Goal: Information Seeking & Learning: Learn about a topic

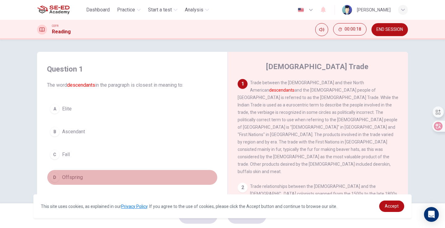
click at [72, 176] on span "Offspring" at bounding box center [72, 177] width 21 height 7
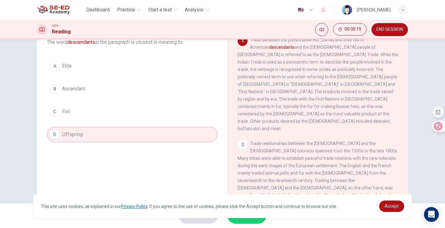
scroll to position [75, 0]
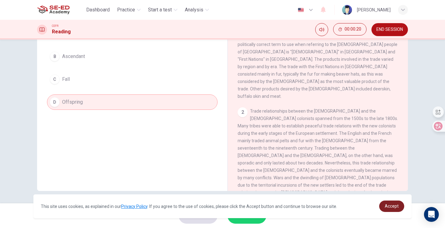
click at [397, 205] on span "Accept" at bounding box center [392, 206] width 14 height 5
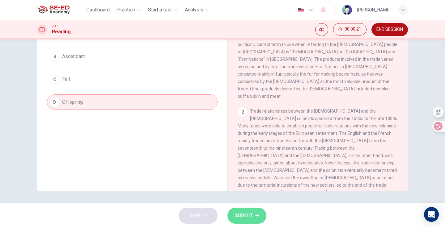
click at [253, 214] on button "SUBMIT" at bounding box center [246, 216] width 39 height 16
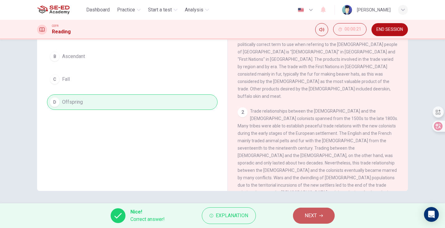
click at [316, 216] on span "NEXT" at bounding box center [311, 216] width 12 height 9
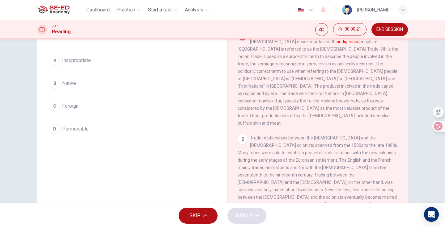
scroll to position [14, 0]
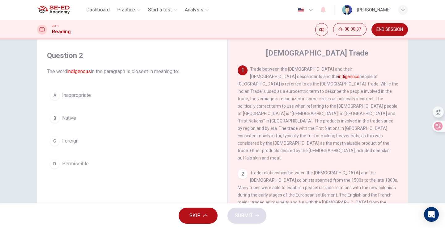
click at [80, 72] on font "indigenous" at bounding box center [79, 72] width 24 height 6
drag, startPoint x: 67, startPoint y: 73, endPoint x: 97, endPoint y: 72, distance: 29.7
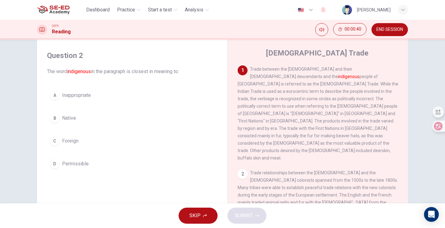
click at [97, 72] on span "The word indigenous in the paragraph is closest in meaning to:" at bounding box center [132, 71] width 171 height 7
click at [68, 118] on span "Native" at bounding box center [69, 118] width 14 height 7
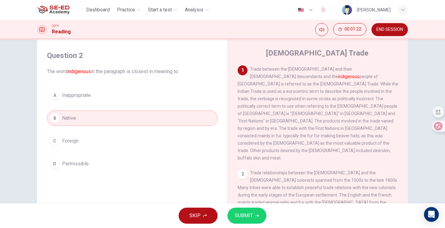
click at [249, 214] on span "SUBMIT" at bounding box center [244, 216] width 18 height 9
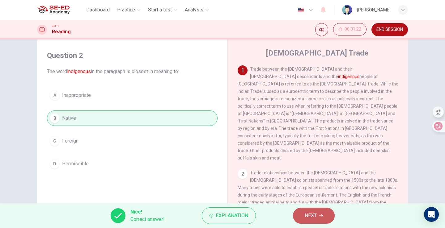
click at [309, 218] on span "NEXT" at bounding box center [311, 216] width 12 height 9
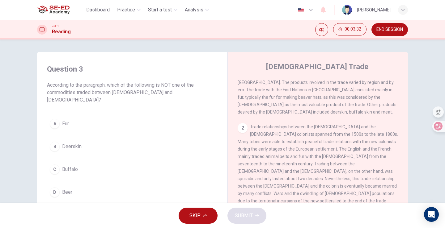
scroll to position [93, 0]
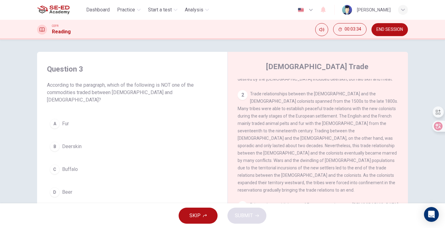
click at [78, 185] on button "D Beer" at bounding box center [132, 192] width 171 height 15
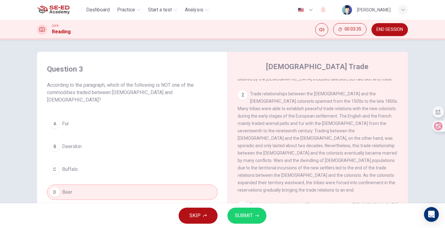
click at [241, 219] on span "SUBMIT" at bounding box center [244, 216] width 18 height 9
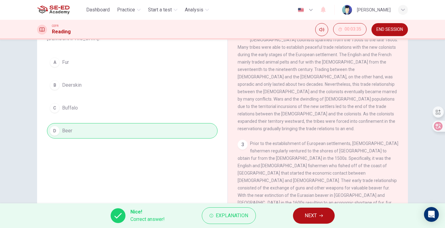
scroll to position [62, 0]
click at [313, 220] on button "NEXT" at bounding box center [314, 216] width 42 height 16
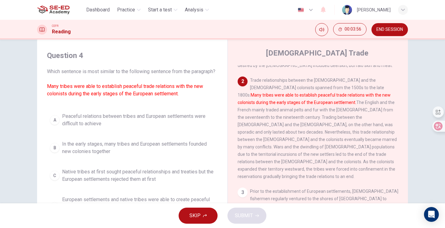
scroll to position [44, 0]
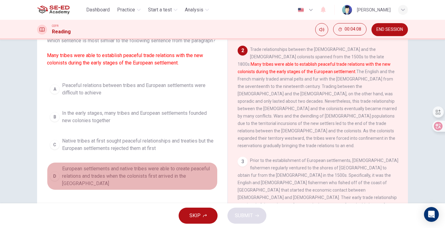
click at [129, 185] on span "European settlements and native tribes were able to create peaceful relations a…" at bounding box center [138, 176] width 153 height 22
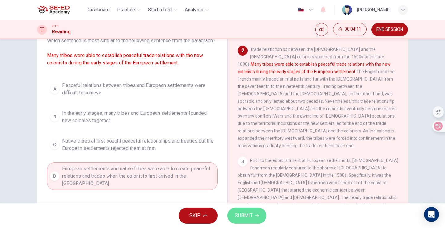
click at [262, 214] on button "SUBMIT" at bounding box center [246, 216] width 39 height 16
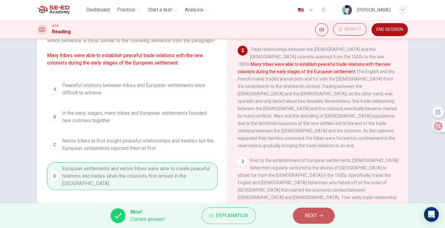
click at [328, 222] on button "NEXT" at bounding box center [314, 216] width 42 height 16
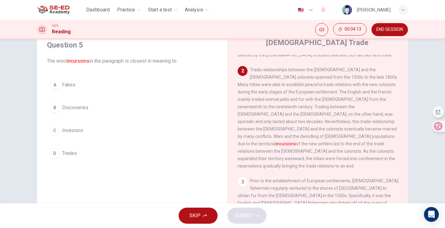
scroll to position [14, 0]
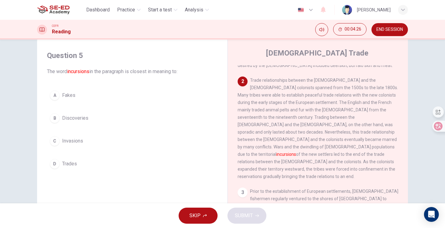
click at [92, 148] on button "C Invasions" at bounding box center [132, 140] width 171 height 15
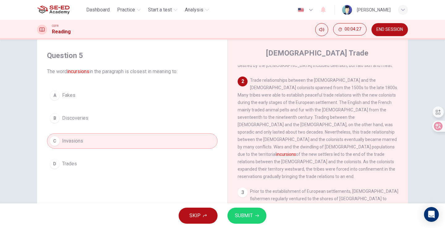
click at [250, 213] on span "SUBMIT" at bounding box center [244, 216] width 18 height 9
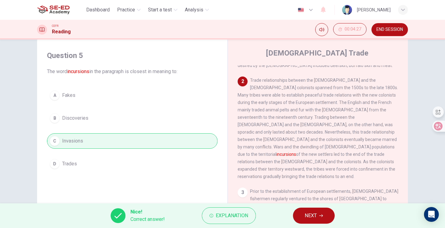
click at [319, 210] on button "NEXT" at bounding box center [314, 216] width 42 height 16
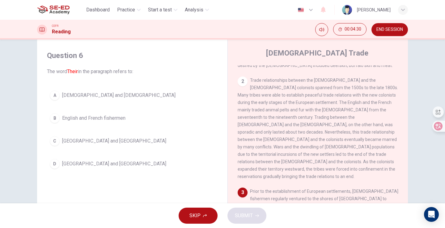
scroll to position [154, 0]
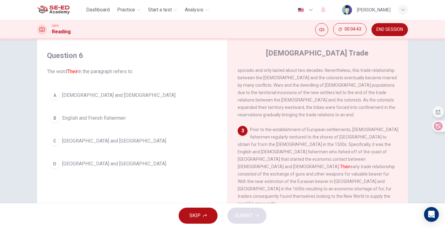
click at [122, 98] on span "[DEMOGRAPHIC_DATA] and [DEMOGRAPHIC_DATA]" at bounding box center [118, 95] width 113 height 7
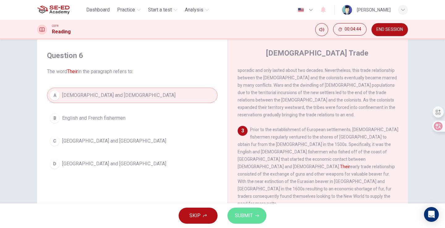
click at [249, 218] on span "SUBMIT" at bounding box center [244, 216] width 18 height 9
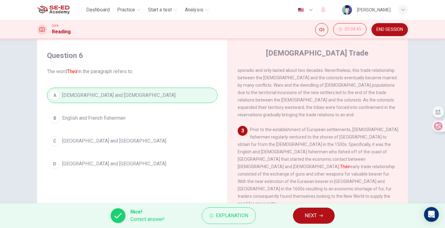
click at [305, 212] on span "NEXT" at bounding box center [311, 216] width 12 height 9
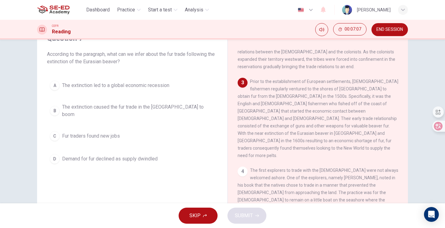
scroll to position [0, 0]
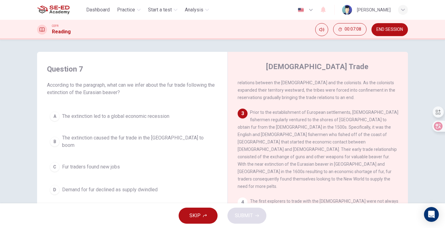
click at [255, 110] on span "Prior to the establishment of European settlements, [DEMOGRAPHIC_DATA] fisherme…" at bounding box center [318, 149] width 161 height 79
click at [156, 116] on span "The extinction led to a global economic recession" at bounding box center [115, 116] width 107 height 7
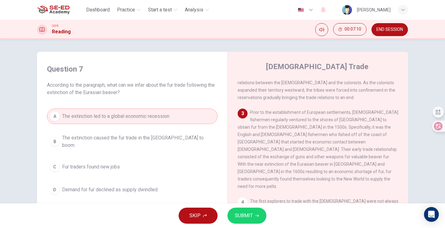
click at [153, 131] on div "A The extinction led to a global economic recession B The extinction caused the…" at bounding box center [132, 153] width 171 height 89
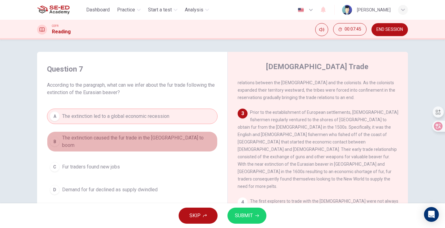
click at [158, 138] on span "The extinction caused the fur trade in the [GEOGRAPHIC_DATA] to boom" at bounding box center [138, 141] width 153 height 15
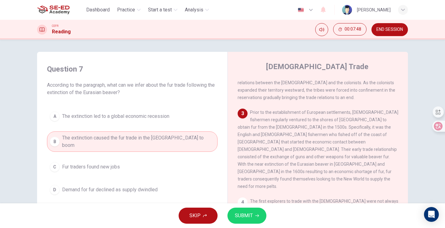
click at [154, 121] on button "A The extinction led to a global economic recession" at bounding box center [132, 116] width 171 height 15
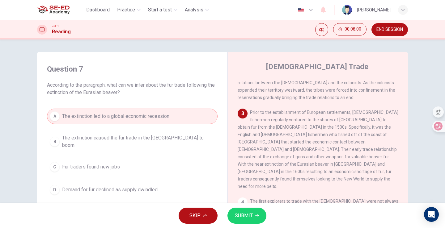
click at [140, 159] on button "C Fur traders found new jobs" at bounding box center [132, 166] width 171 height 15
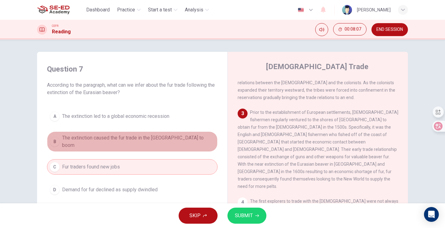
click at [119, 136] on span "The extinction caused the fur trade in the [GEOGRAPHIC_DATA] to boom" at bounding box center [138, 141] width 153 height 15
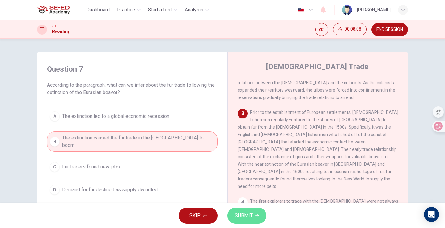
click at [247, 211] on button "SUBMIT" at bounding box center [246, 216] width 39 height 16
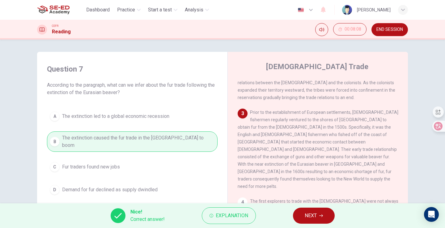
click at [300, 213] on button "NEXT" at bounding box center [314, 216] width 42 height 16
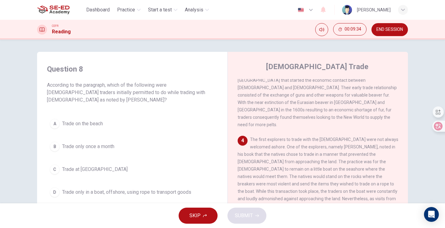
click at [172, 192] on span "Trade only in a boat, offshore, using rope to transport goods" at bounding box center [126, 192] width 129 height 7
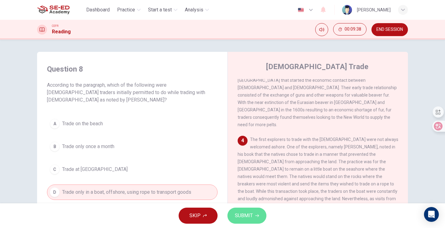
click at [252, 217] on span "SUBMIT" at bounding box center [244, 216] width 18 height 9
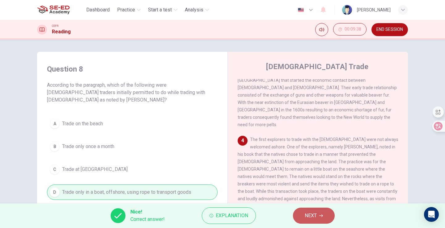
click at [319, 213] on button "NEXT" at bounding box center [314, 216] width 42 height 16
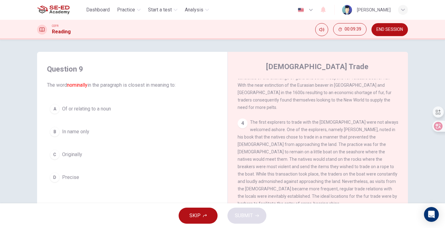
scroll to position [278, 0]
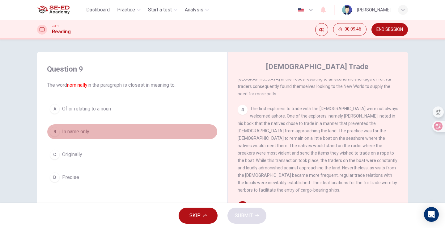
click at [98, 134] on button "B In name only" at bounding box center [132, 131] width 171 height 15
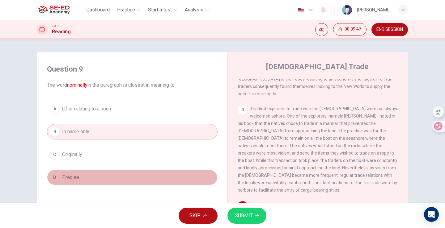
click at [92, 178] on button "D Precise" at bounding box center [132, 177] width 171 height 15
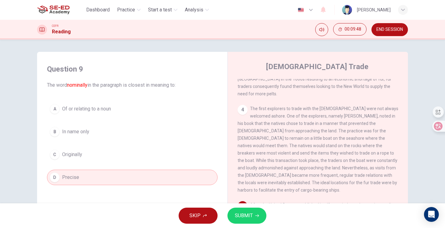
click at [113, 112] on button "A Of or relating to a noun" at bounding box center [132, 108] width 171 height 15
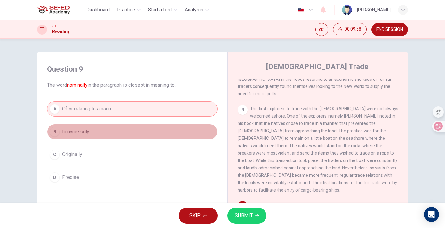
click at [142, 130] on button "B In name only" at bounding box center [132, 131] width 171 height 15
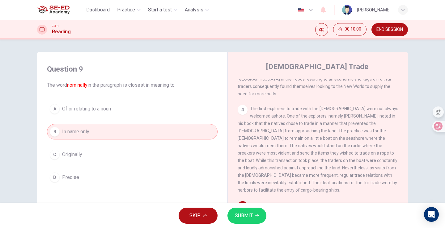
click at [243, 212] on span "SUBMIT" at bounding box center [244, 216] width 18 height 9
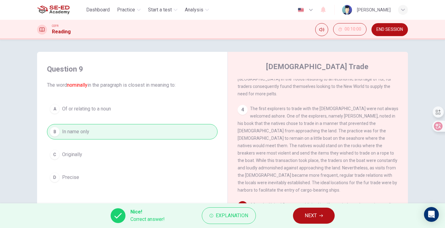
click at [323, 218] on button "NEXT" at bounding box center [314, 216] width 42 height 16
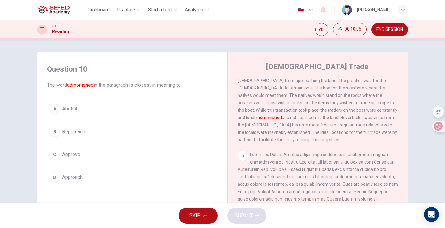
scroll to position [267, 0]
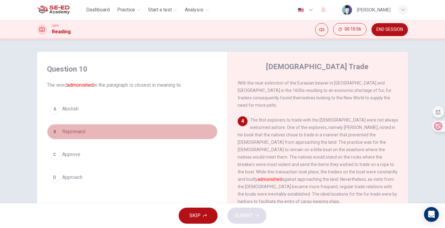
click at [121, 133] on button "B Reprimand" at bounding box center [132, 131] width 171 height 15
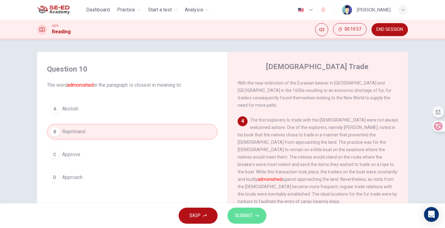
click at [251, 213] on span "SUBMIT" at bounding box center [244, 216] width 18 height 9
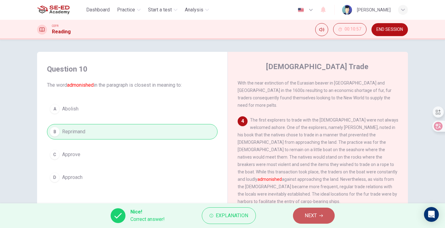
click at [302, 215] on button "NEXT" at bounding box center [314, 216] width 42 height 16
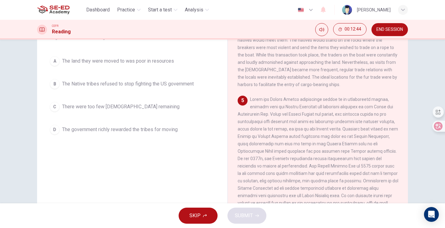
scroll to position [44, 0]
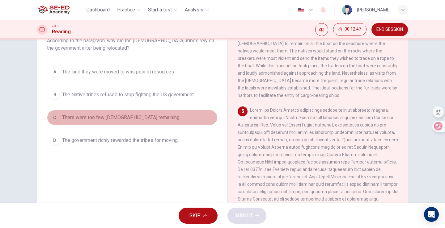
click at [178, 116] on button "C There were too few [DEMOGRAPHIC_DATA] remaining" at bounding box center [132, 117] width 171 height 15
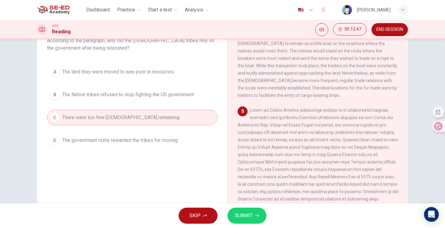
click at [179, 99] on button "B The Native tribes refused to stop fighting the US government" at bounding box center [132, 94] width 171 height 15
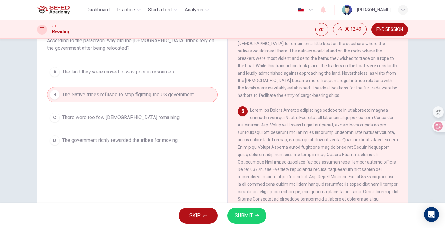
click at [189, 81] on div "A The land they were moved to was poor in resources B The Native tribes refused…" at bounding box center [132, 106] width 171 height 84
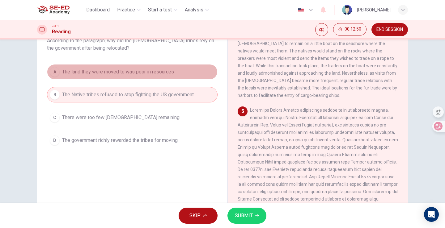
click at [186, 74] on button "A The land they were moved to was poor in resources" at bounding box center [132, 71] width 171 height 15
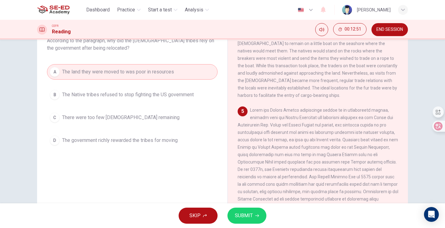
click at [235, 215] on span "SUBMIT" at bounding box center [244, 216] width 18 height 9
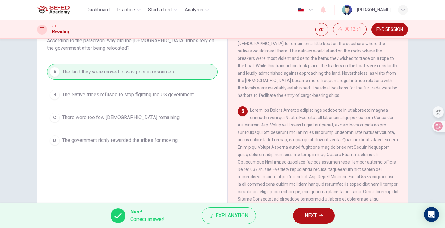
click at [314, 220] on span "NEXT" at bounding box center [311, 216] width 12 height 9
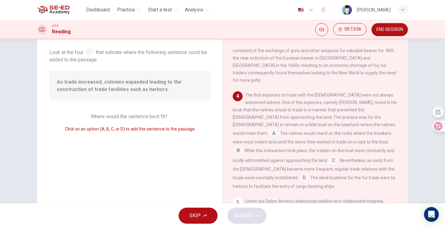
scroll to position [0, 0]
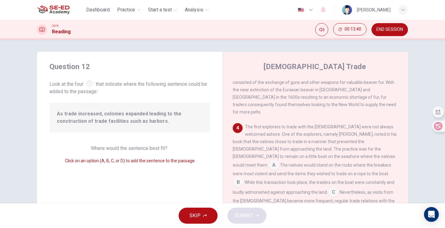
click at [328, 188] on input at bounding box center [333, 193] width 10 height 10
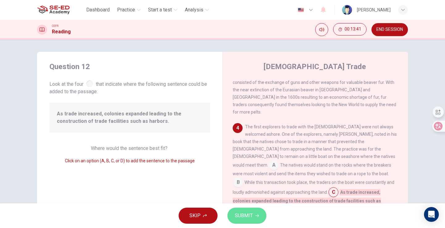
click at [243, 214] on span "SUBMIT" at bounding box center [244, 216] width 18 height 9
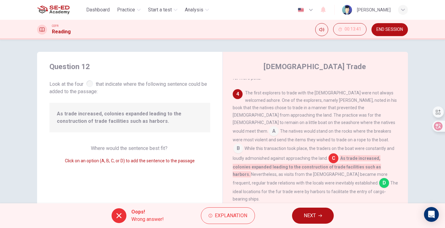
scroll to position [314, 0]
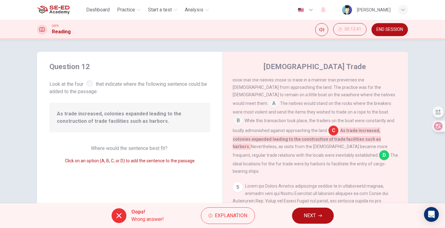
click at [379, 151] on input at bounding box center [384, 156] width 10 height 10
click at [314, 218] on span "NEXT" at bounding box center [310, 216] width 12 height 9
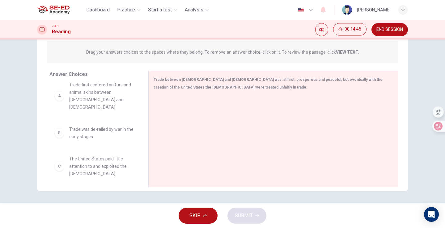
scroll to position [0, 0]
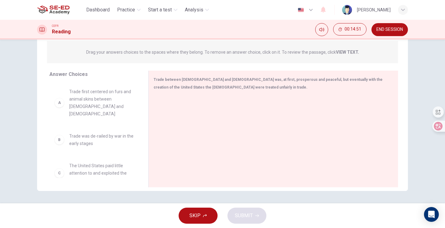
click at [112, 113] on div "A Trade first centered on furs and animal skins between [DEMOGRAPHIC_DATA] and …" at bounding box center [93, 103] width 89 height 40
click at [57, 101] on div "A" at bounding box center [59, 103] width 10 height 10
drag, startPoint x: 58, startPoint y: 102, endPoint x: 105, endPoint y: 83, distance: 50.1
click at [105, 83] on div "A Trade first centered on furs and animal skins between [DEMOGRAPHIC_DATA] and …" at bounding box center [93, 103] width 89 height 40
drag, startPoint x: 84, startPoint y: 103, endPoint x: 118, endPoint y: 55, distance: 58.6
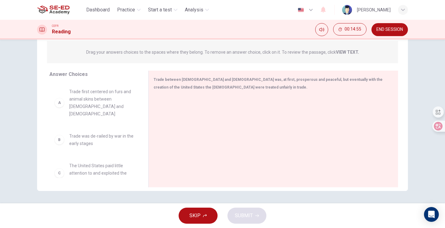
click at [118, 55] on div "Question 13 View Text Directions: An introductory sentence for a brief summary …" at bounding box center [222, 88] width 371 height 204
click at [95, 95] on span "Trade first centered on furs and animal skins between [DEMOGRAPHIC_DATA] and [D…" at bounding box center [101, 103] width 64 height 30
click at [112, 57] on div "Drag your answers choices to the spaces where they belong. To remove an answer …" at bounding box center [222, 52] width 351 height 22
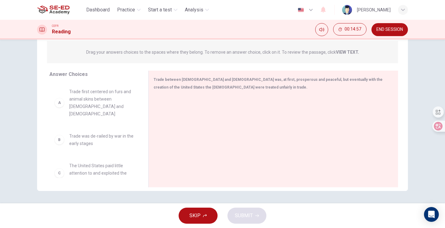
drag, startPoint x: 70, startPoint y: 104, endPoint x: 149, endPoint y: 68, distance: 86.2
click at [149, 68] on div "Question 13 View Text Directions: An introductory sentence for a brief summary …" at bounding box center [222, 88] width 371 height 204
drag, startPoint x: 167, startPoint y: 91, endPoint x: 167, endPoint y: 85, distance: 6.2
click at [167, 85] on div "Trade between [DEMOGRAPHIC_DATA] and [DEMOGRAPHIC_DATA] was, at first, prospero…" at bounding box center [270, 83] width 232 height 15
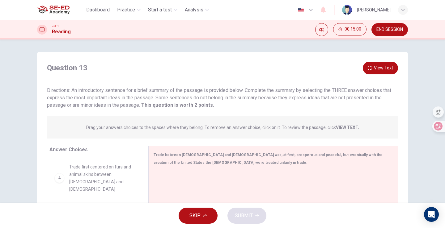
click at [87, 181] on span "Trade first centered on furs and animal skins between [DEMOGRAPHIC_DATA] and [D…" at bounding box center [101, 178] width 64 height 30
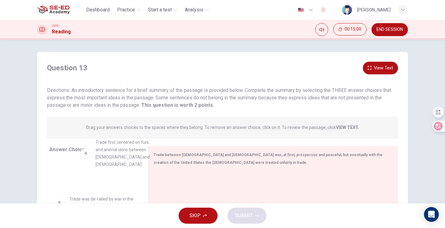
drag, startPoint x: 87, startPoint y: 181, endPoint x: 117, endPoint y: 154, distance: 40.7
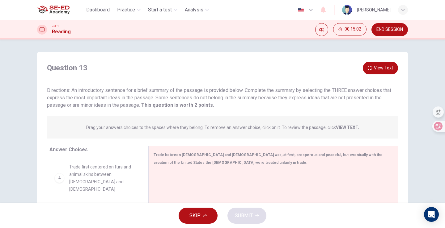
drag, startPoint x: 82, startPoint y: 184, endPoint x: 153, endPoint y: 124, distance: 93.0
click at [153, 124] on div "Question 13 View Text Directions: An introductory sentence for a brief summary …" at bounding box center [222, 164] width 371 height 204
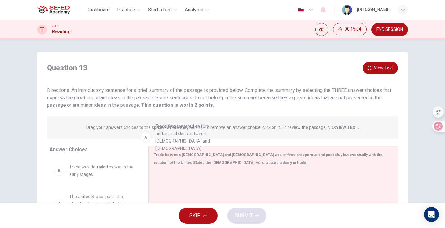
drag, startPoint x: 103, startPoint y: 165, endPoint x: 192, endPoint y: 123, distance: 98.3
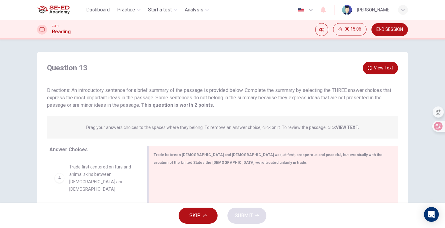
drag, startPoint x: 104, startPoint y: 185, endPoint x: 319, endPoint y: 154, distance: 217.0
click at [319, 154] on div "Answer Choices A Trade first centered on furs and animal skins between [DEMOGRA…" at bounding box center [222, 206] width 371 height 120
drag, startPoint x: 89, startPoint y: 172, endPoint x: 241, endPoint y: 155, distance: 152.9
click at [241, 155] on div "Answer Choices A Trade first centered on furs and animal skins between [DEMOGRA…" at bounding box center [222, 206] width 371 height 120
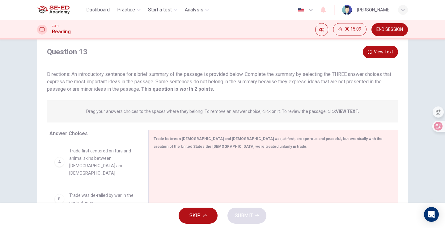
scroll to position [31, 0]
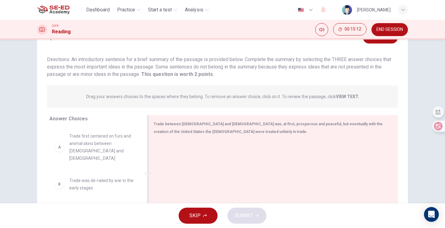
drag, startPoint x: 86, startPoint y: 149, endPoint x: 222, endPoint y: 144, distance: 136.0
click at [222, 144] on div "Answer Choices A Trade first centered on furs and animal skins between [DEMOGRA…" at bounding box center [222, 175] width 371 height 120
click at [122, 150] on span "Trade first centered on furs and animal skins between [DEMOGRAPHIC_DATA] and [D…" at bounding box center [101, 148] width 64 height 30
drag, startPoint x: 122, startPoint y: 150, endPoint x: 179, endPoint y: 149, distance: 57.5
click at [179, 149] on div "Answer Choices A Trade first centered on furs and animal skins between [DEMOGRA…" at bounding box center [222, 175] width 371 height 120
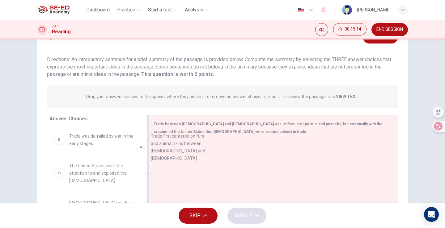
drag, startPoint x: 125, startPoint y: 149, endPoint x: 241, endPoint y: 153, distance: 116.8
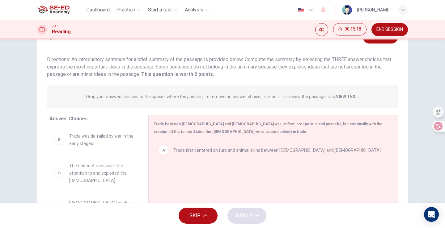
scroll to position [75, 0]
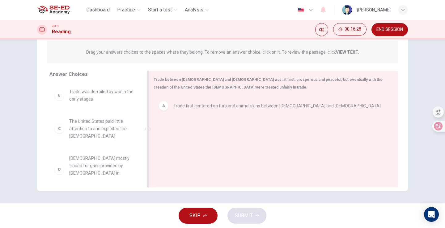
drag, startPoint x: 55, startPoint y: 133, endPoint x: 214, endPoint y: 145, distance: 159.6
click at [214, 145] on div "Answer Choices B Trade was de-railed by war in the early stages C The United St…" at bounding box center [222, 131] width 371 height 120
drag, startPoint x: 115, startPoint y: 134, endPoint x: 237, endPoint y: 142, distance: 122.0
click at [237, 142] on div "Answer Choices B Trade was de-railed by war in the early stages C The United St…" at bounding box center [222, 131] width 371 height 120
drag, startPoint x: 92, startPoint y: 125, endPoint x: 199, endPoint y: 138, distance: 108.1
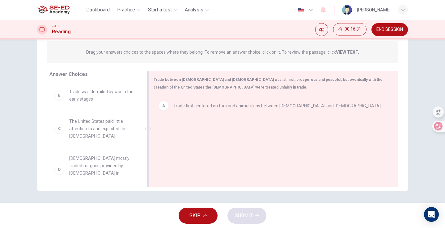
click at [199, 138] on div "Answer Choices B Trade was de-railed by war in the early stages C The United St…" at bounding box center [222, 131] width 371 height 120
click at [95, 123] on span "The United States paid little attention to and exploited the [DEMOGRAPHIC_DATA]" at bounding box center [101, 129] width 64 height 22
drag, startPoint x: 95, startPoint y: 123, endPoint x: 161, endPoint y: 131, distance: 66.9
click at [161, 131] on div "Answer Choices B Trade was de-railed by war in the early stages C The United St…" at bounding box center [222, 131] width 371 height 120
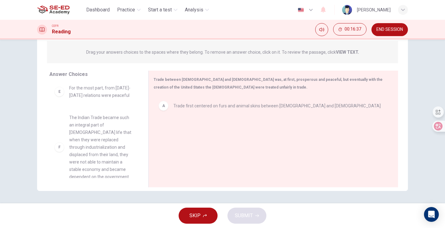
scroll to position [53, 0]
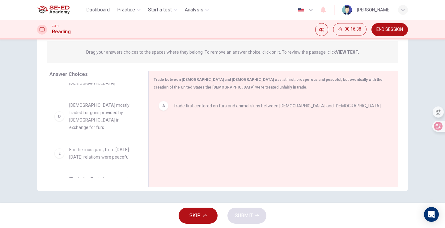
click at [82, 146] on span "For the most part, from [DATE]-[DATE] relations were peaceful" at bounding box center [101, 153] width 64 height 15
drag, startPoint x: 82, startPoint y: 143, endPoint x: 263, endPoint y: 141, distance: 180.4
click at [263, 141] on div "Answer Choices B Trade was de-railed by war in the early stages C The United St…" at bounding box center [222, 131] width 371 height 120
drag, startPoint x: 115, startPoint y: 152, endPoint x: 203, endPoint y: 148, distance: 88.4
click at [203, 148] on div "Answer Choices B Trade was de-railed by war in the early stages C The United St…" at bounding box center [222, 131] width 371 height 120
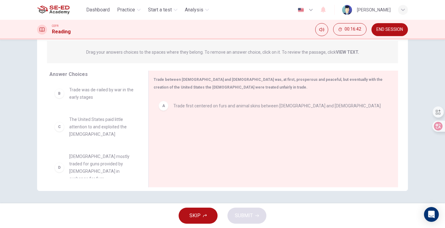
scroll to position [0, 0]
drag, startPoint x: 87, startPoint y: 124, endPoint x: 191, endPoint y: 131, distance: 104.1
click at [191, 131] on div "Answer Choices B Trade was de-railed by war in the early stages C The United St…" at bounding box center [222, 131] width 371 height 120
drag, startPoint x: 89, startPoint y: 131, endPoint x: 221, endPoint y: 135, distance: 132.0
click at [221, 135] on div "Answer Choices B Trade was de-railed by war in the early stages C The United St…" at bounding box center [222, 131] width 371 height 120
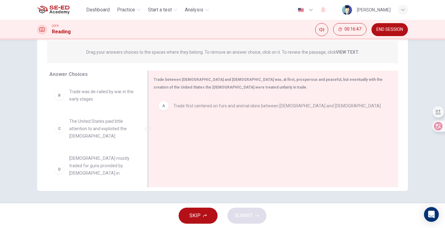
drag, startPoint x: 54, startPoint y: 132, endPoint x: 231, endPoint y: 132, distance: 176.7
click at [231, 132] on div "Answer Choices B Trade was de-railed by war in the early stages C The United St…" at bounding box center [222, 131] width 371 height 120
drag, startPoint x: 120, startPoint y: 123, endPoint x: 231, endPoint y: 130, distance: 110.9
click at [231, 130] on div "Answer Choices B Trade was de-railed by war in the early stages C The United St…" at bounding box center [222, 131] width 371 height 120
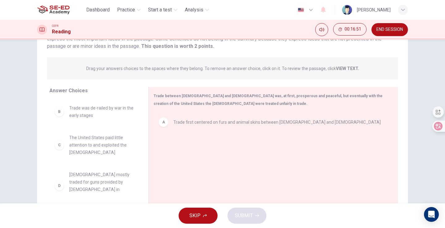
scroll to position [75, 0]
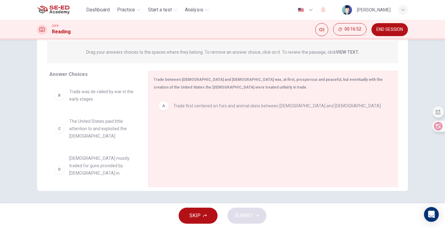
click at [109, 132] on span "The United States paid little attention to and exploited the [DEMOGRAPHIC_DATA]" at bounding box center [101, 129] width 64 height 22
drag, startPoint x: 109, startPoint y: 132, endPoint x: 226, endPoint y: 141, distance: 117.5
click at [226, 141] on div "Answer Choices B Trade was de-railed by war in the early stages C The United St…" at bounding box center [222, 131] width 371 height 120
click at [202, 219] on button "SKIP" at bounding box center [198, 216] width 39 height 16
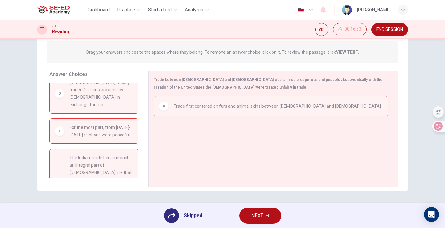
scroll to position [118, 0]
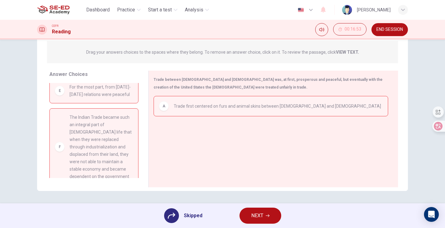
click at [252, 205] on div "Skipped NEXT" at bounding box center [222, 216] width 445 height 25
click at [256, 209] on button "NEXT" at bounding box center [260, 216] width 42 height 16
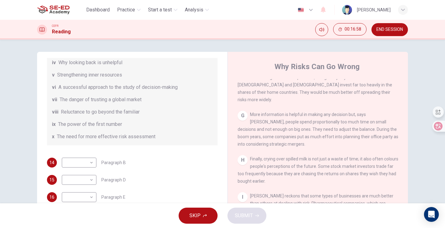
scroll to position [75, 0]
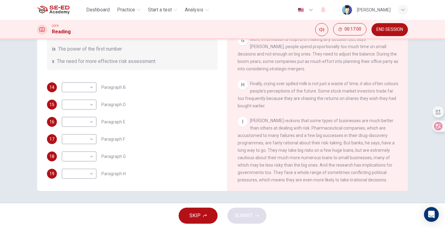
click at [204, 221] on button "SKIP" at bounding box center [198, 216] width 39 height 16
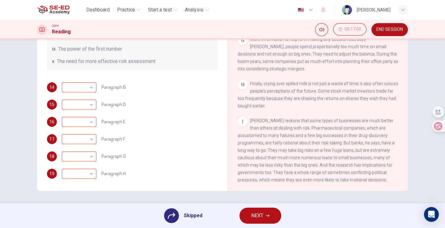
click at [251, 213] on span "NEXT" at bounding box center [257, 216] width 12 height 9
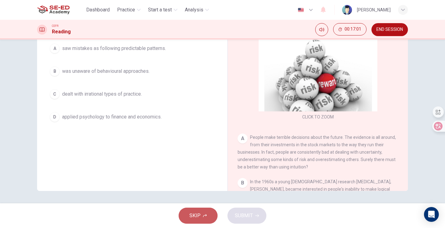
click at [204, 221] on button "SKIP" at bounding box center [198, 216] width 39 height 16
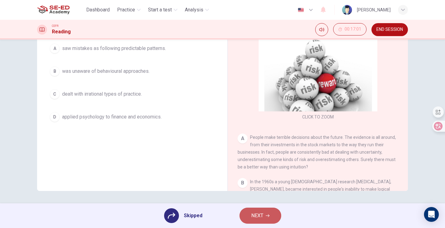
click at [246, 216] on button "NEXT" at bounding box center [260, 216] width 42 height 16
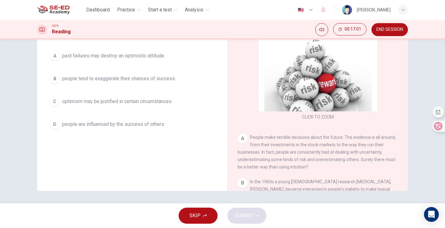
click at [207, 220] on button "SKIP" at bounding box center [198, 216] width 39 height 16
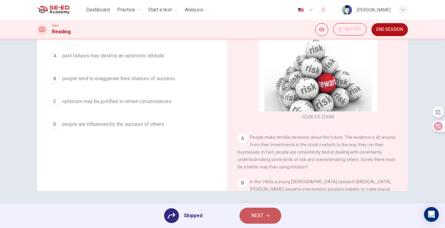
click at [264, 216] on button "NEXT" at bounding box center [260, 216] width 42 height 16
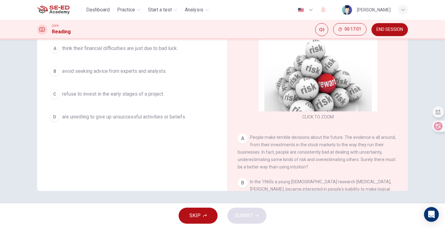
click at [205, 219] on button "SKIP" at bounding box center [198, 216] width 39 height 16
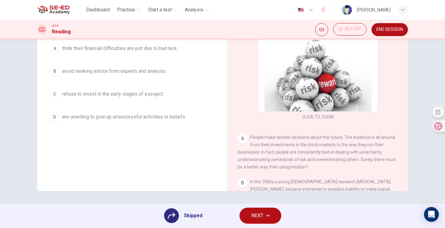
click at [261, 215] on span "NEXT" at bounding box center [257, 216] width 12 height 9
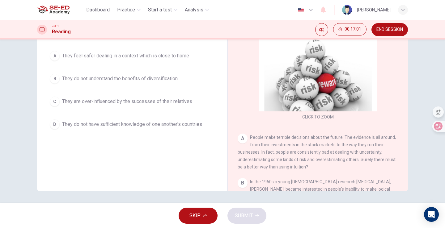
click at [187, 218] on button "SKIP" at bounding box center [198, 216] width 39 height 16
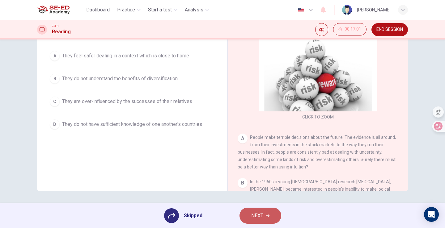
click at [250, 217] on button "NEXT" at bounding box center [260, 216] width 42 height 16
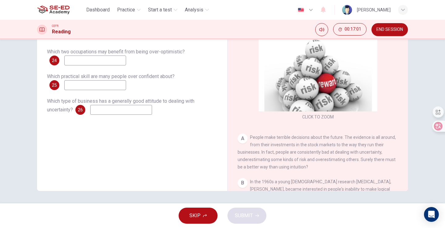
click at [207, 220] on button "SKIP" at bounding box center [198, 216] width 39 height 16
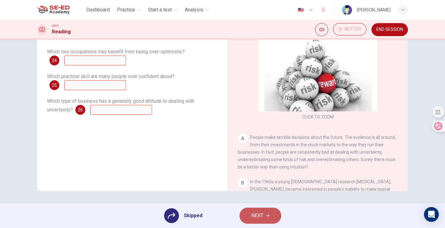
click at [249, 219] on button "NEXT" at bounding box center [260, 216] width 42 height 16
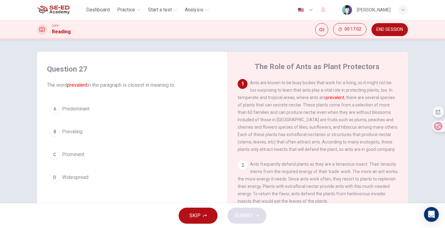
click at [206, 218] on button "SKIP" at bounding box center [198, 216] width 39 height 16
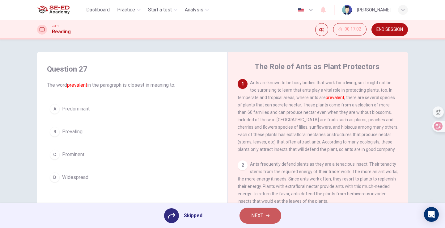
click at [248, 221] on button "NEXT" at bounding box center [260, 216] width 42 height 16
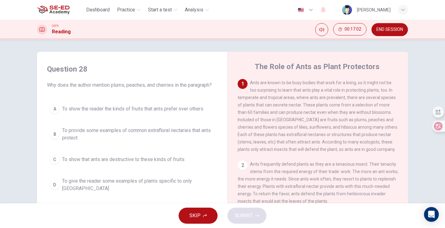
click at [185, 210] on button "SKIP" at bounding box center [198, 216] width 39 height 16
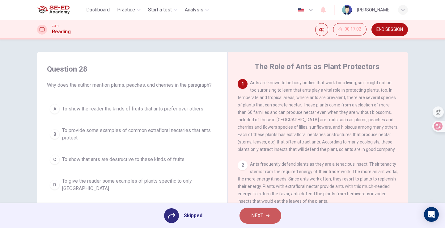
click at [242, 213] on button "NEXT" at bounding box center [260, 216] width 42 height 16
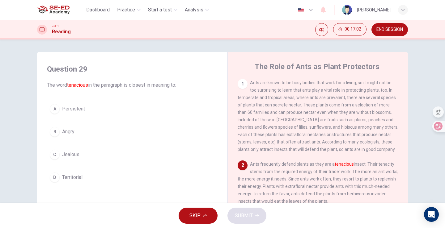
click at [199, 213] on span "SKIP" at bounding box center [194, 216] width 11 height 9
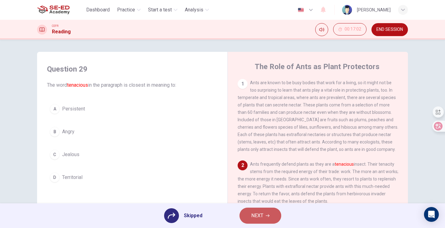
click at [256, 213] on span "NEXT" at bounding box center [257, 216] width 12 height 9
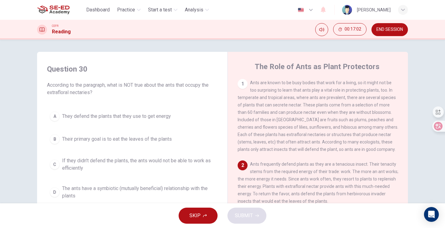
click at [188, 217] on button "SKIP" at bounding box center [198, 216] width 39 height 16
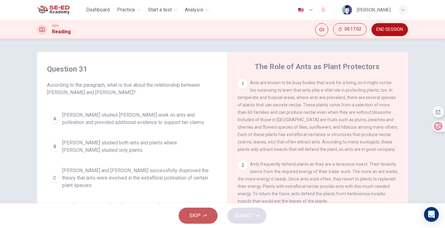
click at [193, 219] on span "SKIP" at bounding box center [194, 216] width 11 height 9
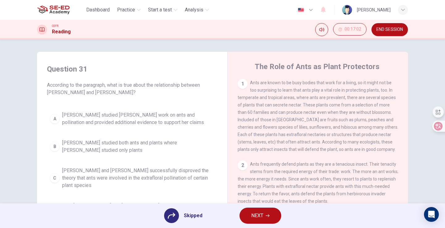
click at [247, 219] on button "NEXT" at bounding box center [260, 216] width 42 height 16
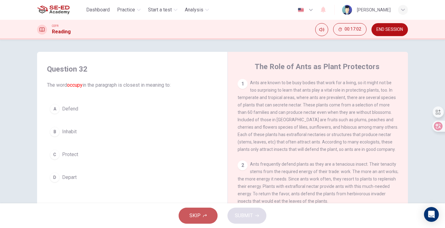
click at [213, 220] on button "SKIP" at bounding box center [198, 216] width 39 height 16
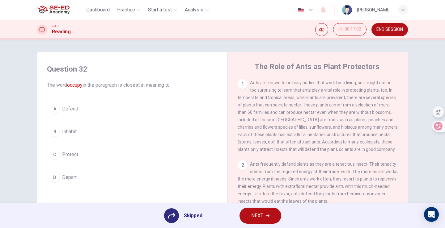
click at [250, 220] on button "NEXT" at bounding box center [260, 216] width 42 height 16
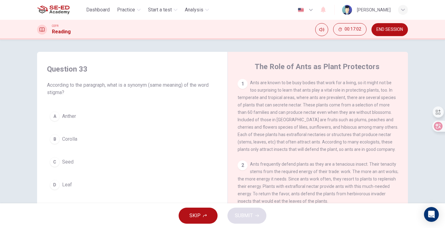
click at [202, 219] on button "SKIP" at bounding box center [198, 216] width 39 height 16
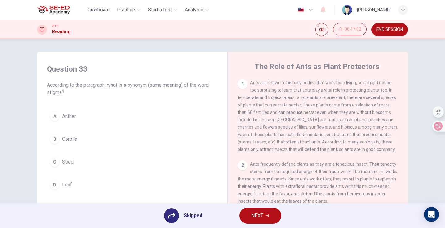
click at [250, 219] on button "NEXT" at bounding box center [260, 216] width 42 height 16
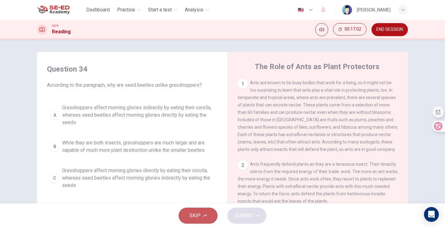
click at [208, 219] on button "SKIP" at bounding box center [198, 216] width 39 height 16
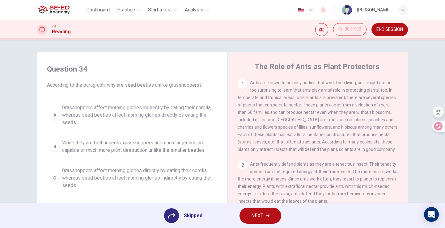
click at [239, 219] on div "Skipped NEXT" at bounding box center [222, 216] width 445 height 25
click at [251, 216] on span "NEXT" at bounding box center [257, 216] width 12 height 9
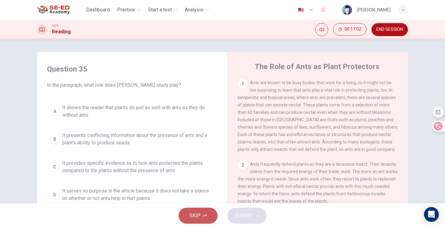
click at [200, 210] on button "SKIP" at bounding box center [198, 216] width 39 height 16
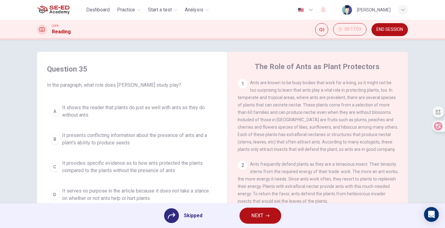
click at [230, 210] on div "Skipped NEXT" at bounding box center [222, 216] width 445 height 25
click at [245, 210] on button "NEXT" at bounding box center [260, 216] width 42 height 16
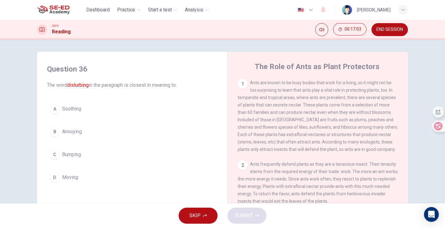
click at [210, 212] on button "SKIP" at bounding box center [198, 216] width 39 height 16
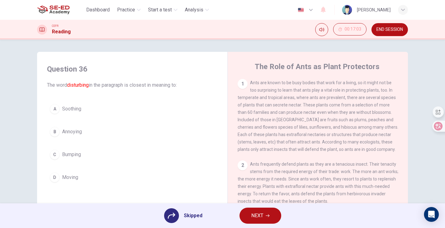
click at [254, 216] on span "NEXT" at bounding box center [257, 216] width 12 height 9
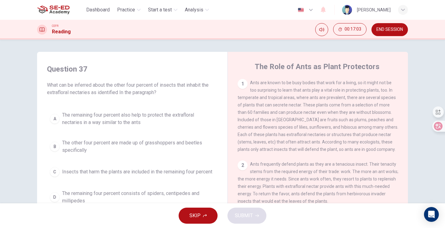
click at [218, 216] on div "SKIP SUBMIT" at bounding box center [222, 216] width 445 height 25
click at [204, 216] on icon "button" at bounding box center [205, 216] width 4 height 4
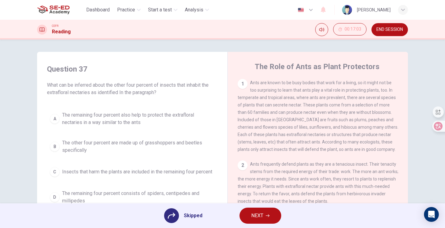
click at [266, 216] on icon "button" at bounding box center [268, 216] width 4 height 4
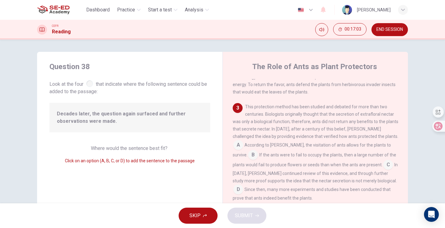
scroll to position [121, 0]
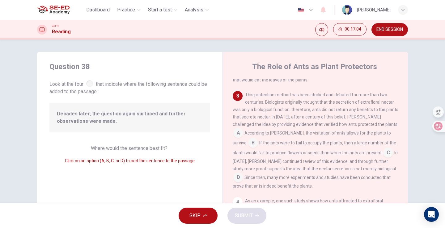
click at [211, 213] on button "SKIP" at bounding box center [198, 216] width 39 height 16
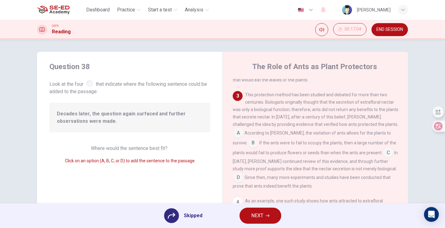
click at [241, 217] on button "NEXT" at bounding box center [260, 216] width 42 height 16
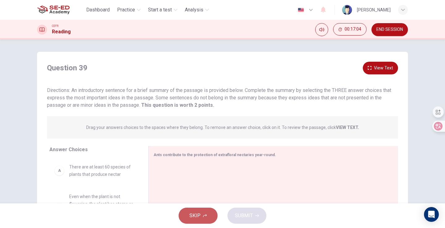
click at [204, 218] on button "SKIP" at bounding box center [198, 216] width 39 height 16
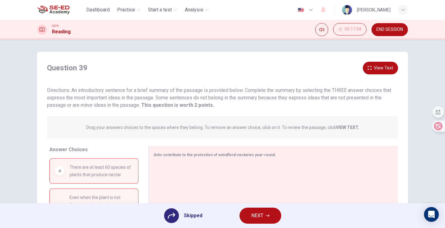
click at [259, 221] on button "NEXT" at bounding box center [260, 216] width 42 height 16
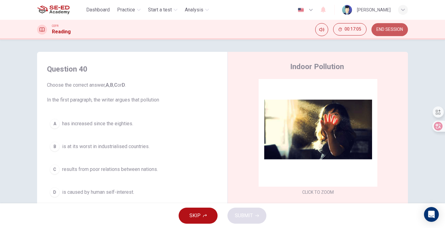
click at [386, 28] on span "END SESSION" at bounding box center [389, 29] width 27 height 5
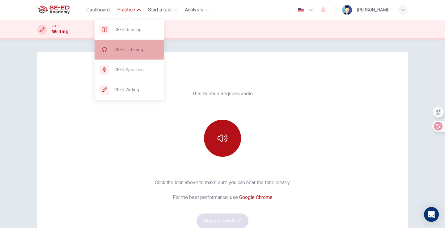
click at [146, 48] on span "CEFR Listening" at bounding box center [136, 49] width 45 height 7
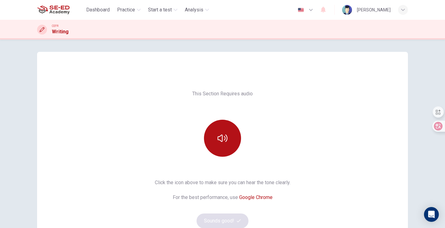
click at [52, 8] on img at bounding box center [53, 10] width 32 height 12
click at [133, 4] on button "Practice" at bounding box center [129, 9] width 28 height 11
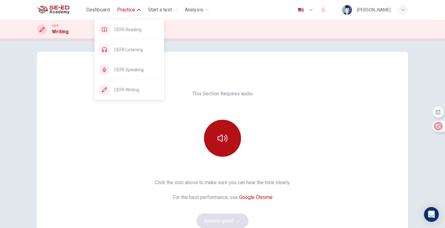
click at [134, 33] on div "CEFR Reading" at bounding box center [130, 30] width 70 height 20
